Goal: Information Seeking & Learning: Learn about a topic

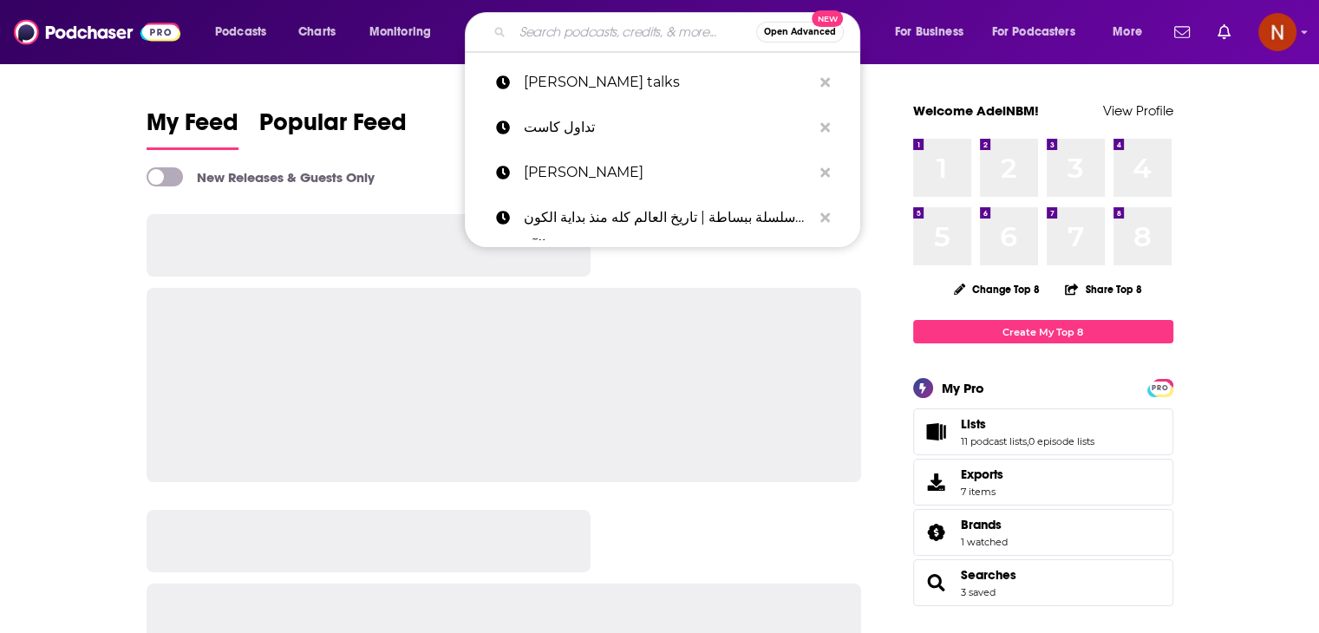
click at [623, 40] on input "Search podcasts, credits, & more..." at bounding box center [635, 32] width 244 height 28
paste input "The Money Show podcast"
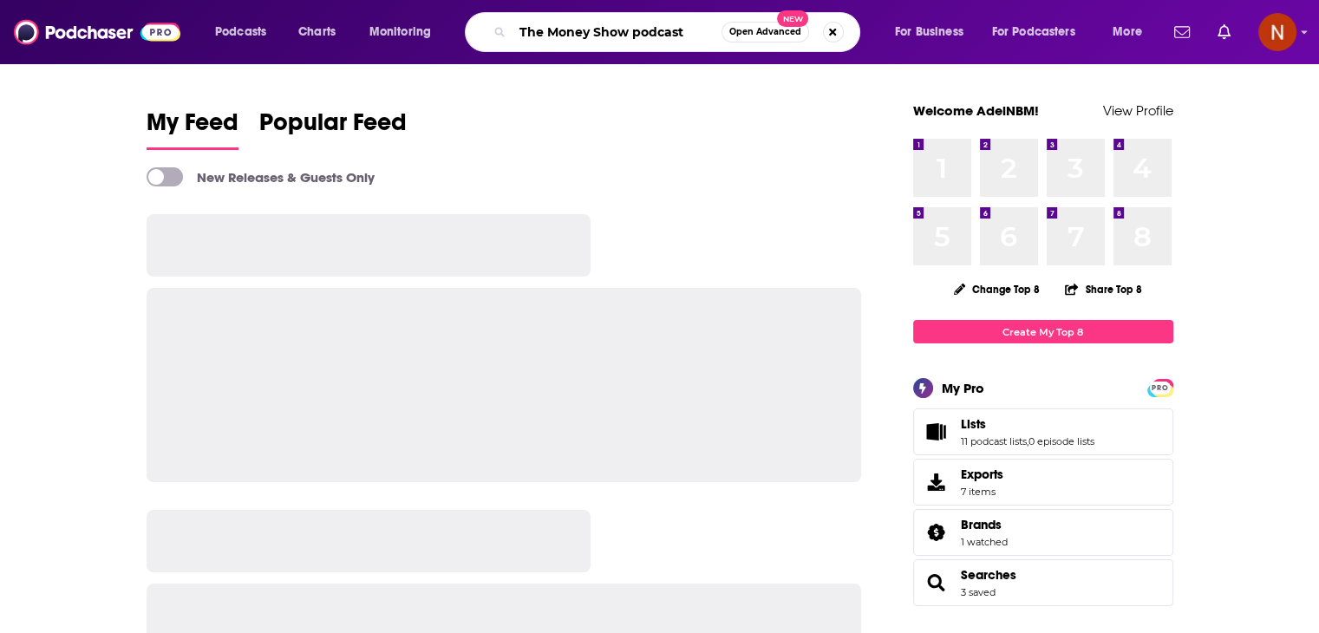
type input "The Money Show podcast"
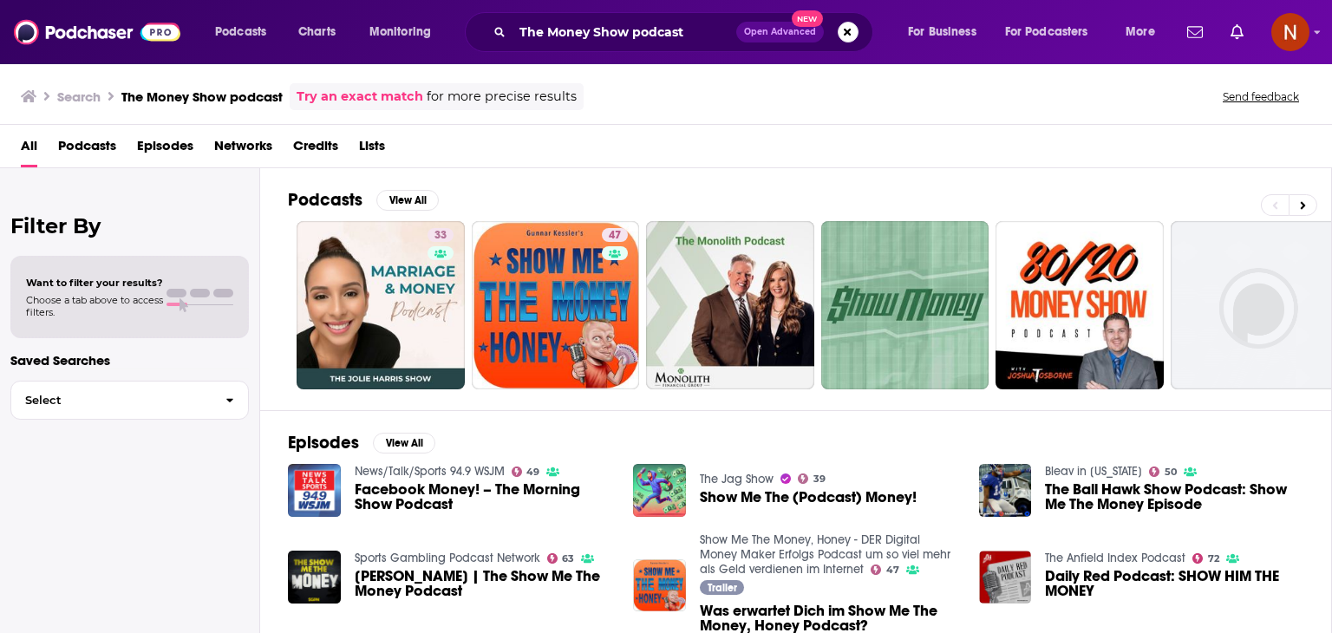
click at [215, 88] on h3 "The Money Show podcast" at bounding box center [201, 96] width 161 height 16
click at [713, 24] on input "The Money Show podcast" at bounding box center [625, 32] width 224 height 28
click at [627, 49] on div "The Money Show podcast Open Advanced New" at bounding box center [669, 32] width 409 height 40
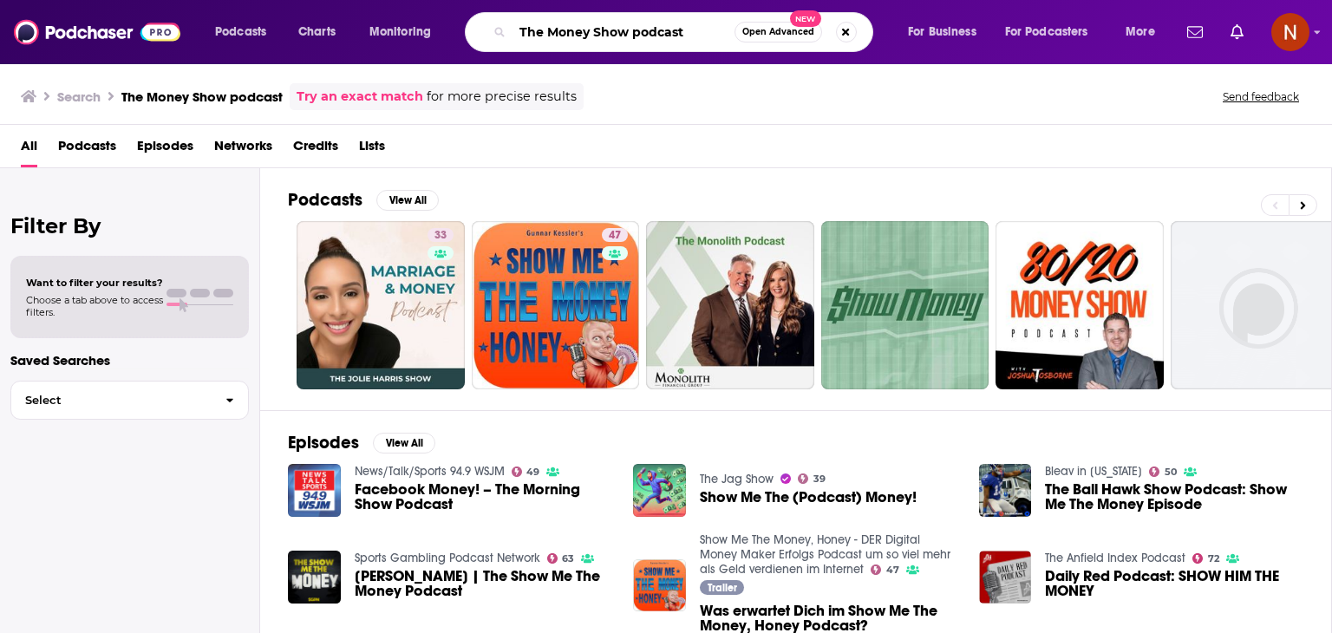
click at [627, 38] on input "The Money Show podcast" at bounding box center [624, 32] width 222 height 28
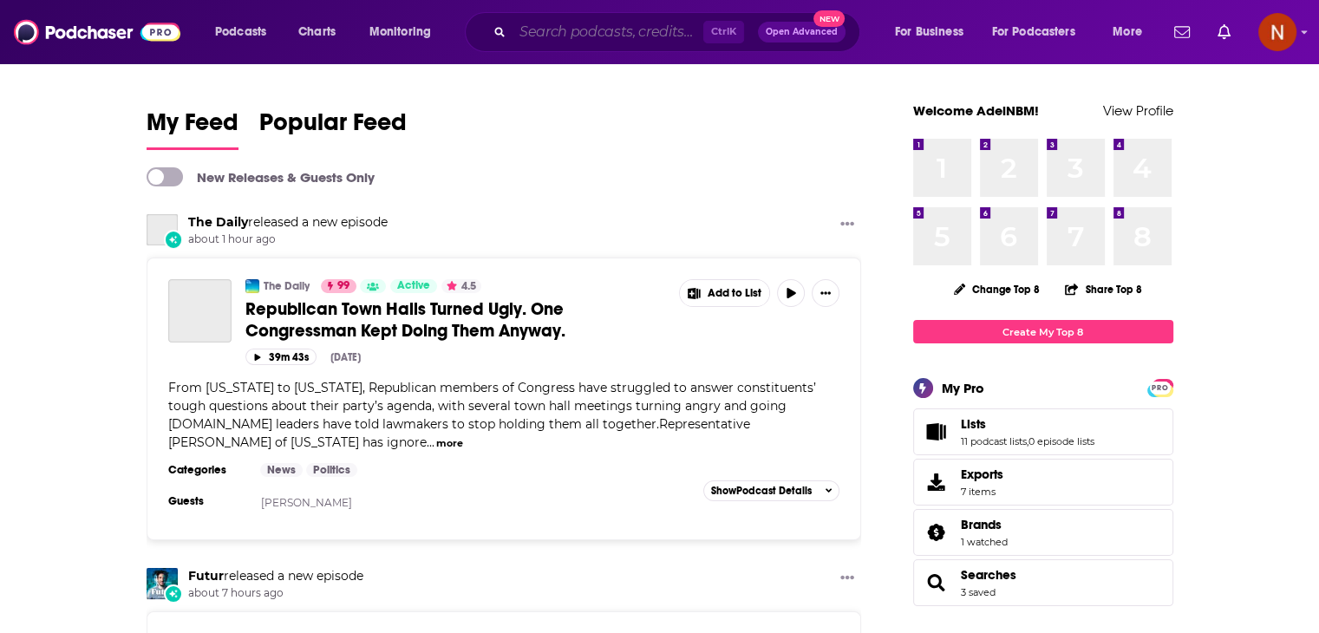
click at [562, 31] on input "Search podcasts, credits, & more..." at bounding box center [608, 32] width 191 height 28
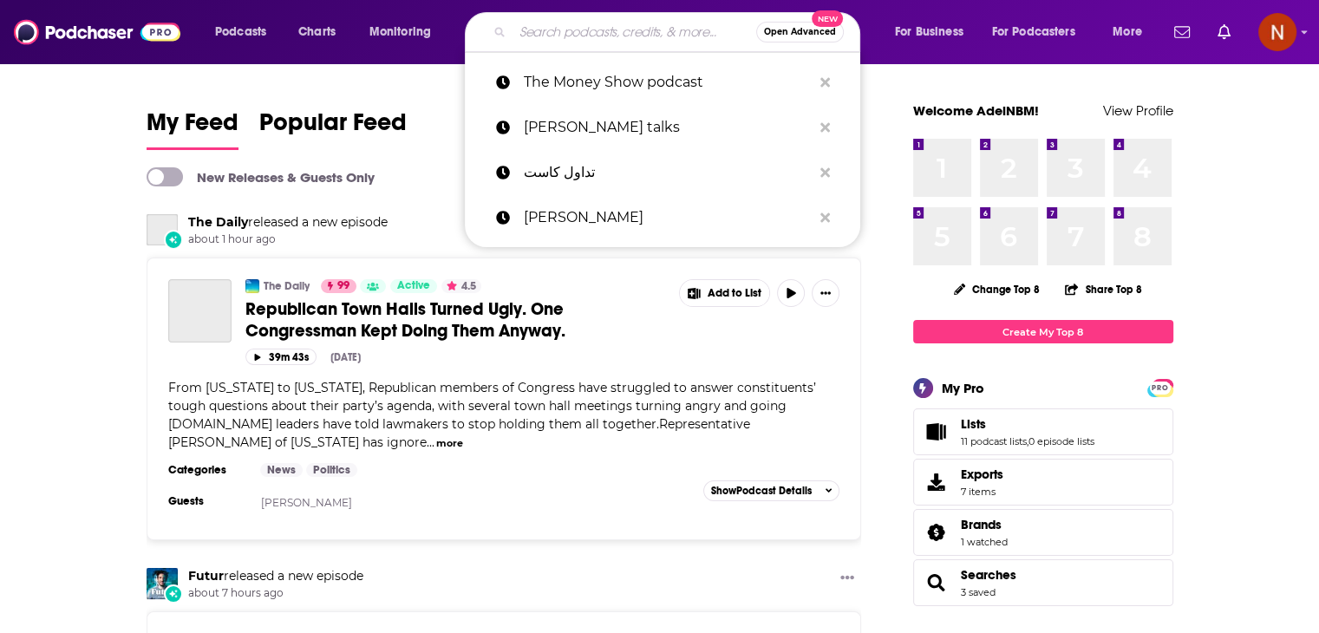
paste input "The Money Show podcast"
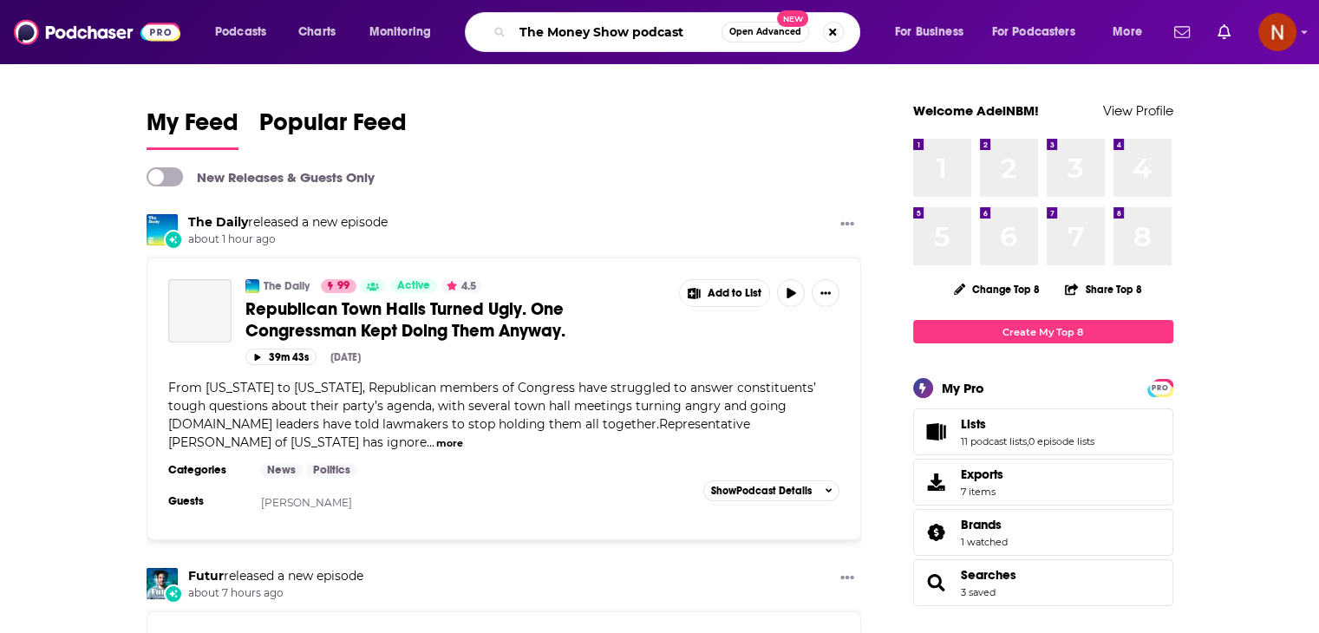
type input "The Money Show podcast"
